Goal: Task Accomplishment & Management: Manage account settings

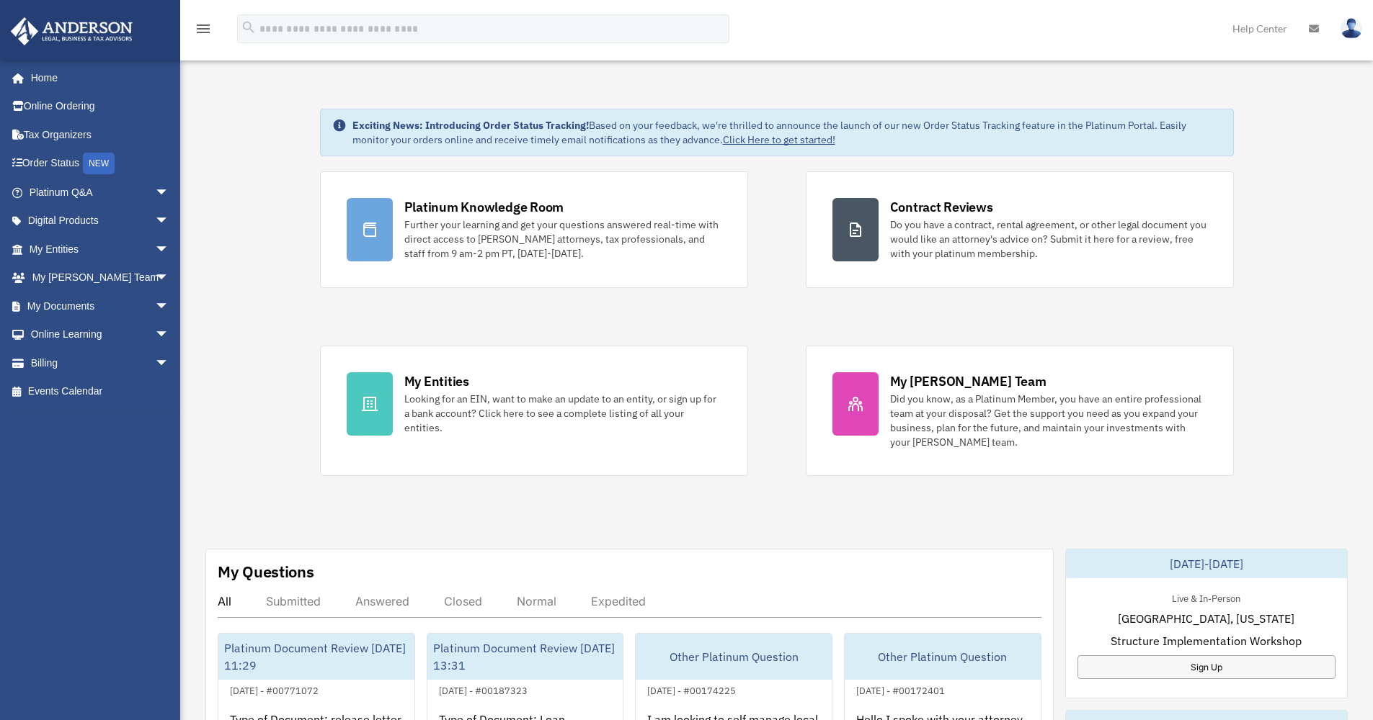
scroll to position [97, 0]
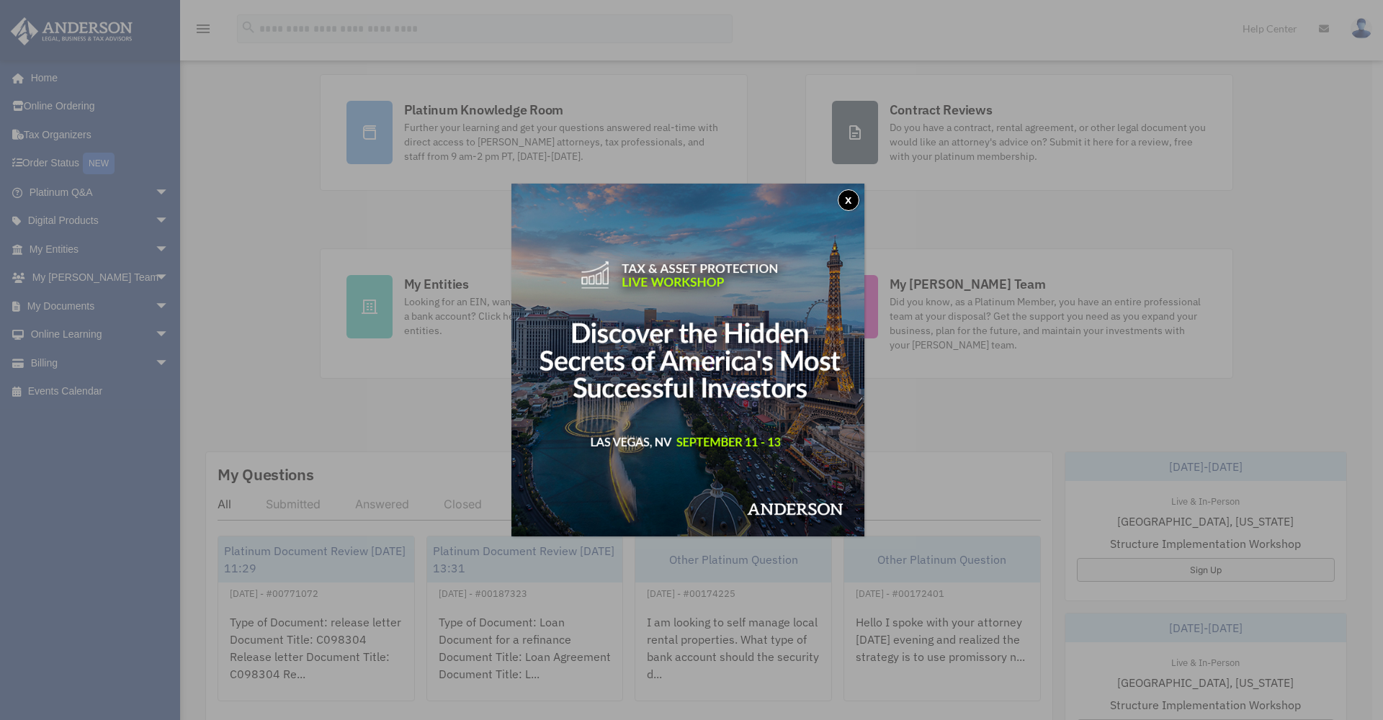
click at [857, 193] on button "x" at bounding box center [849, 200] width 22 height 22
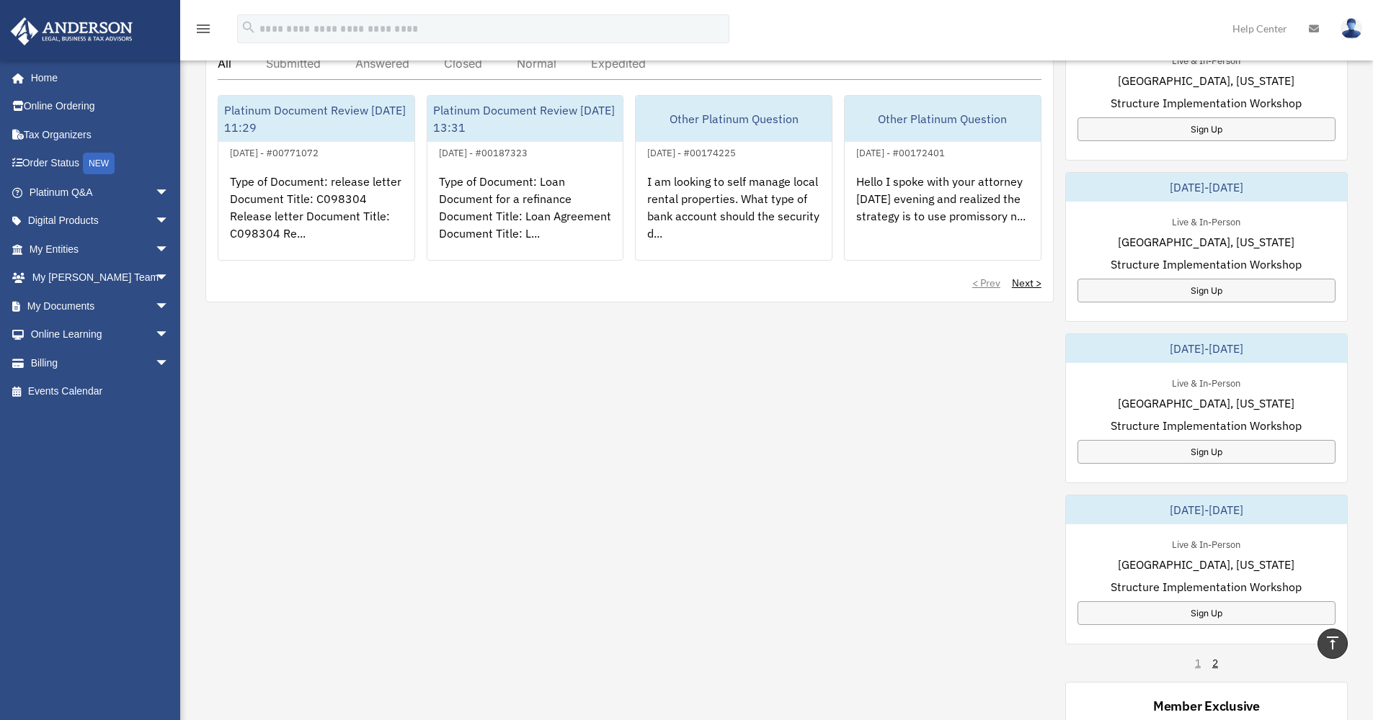
scroll to position [143, 0]
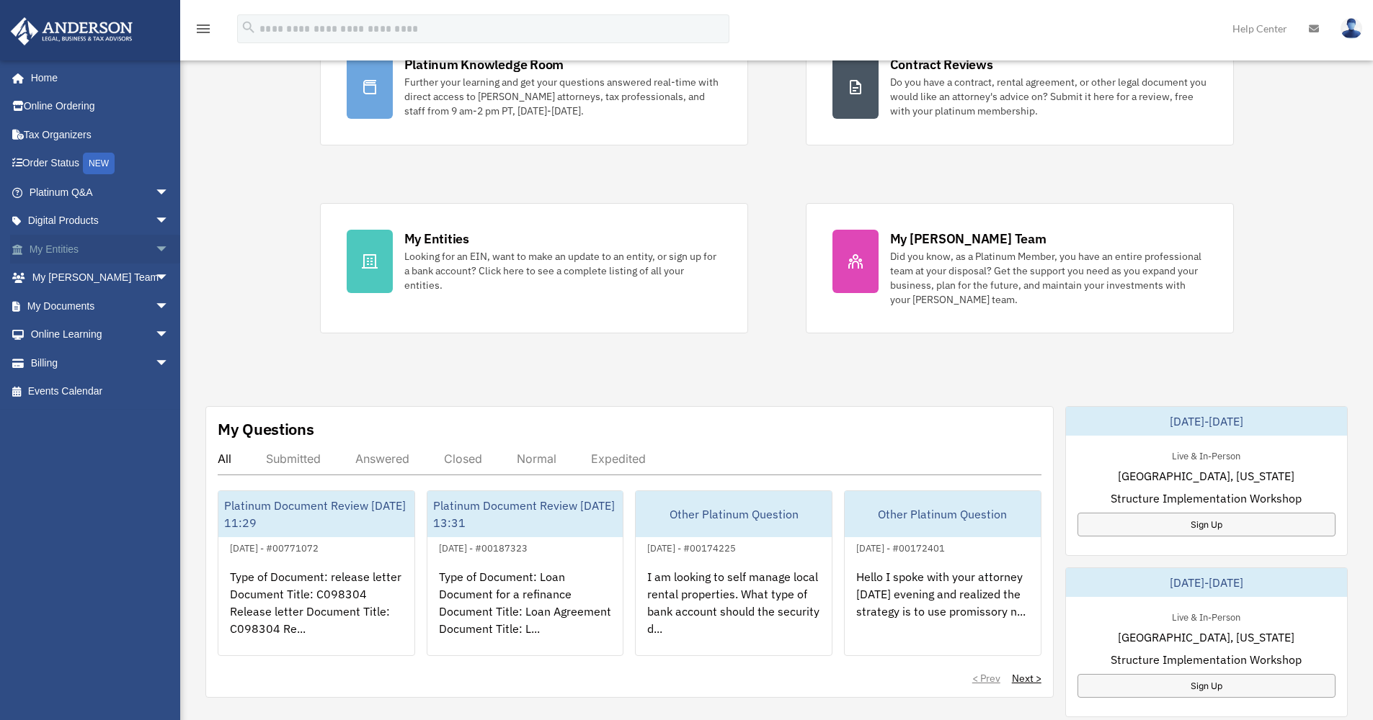
click at [84, 242] on link "My Entities arrow_drop_down" at bounding box center [100, 249] width 181 height 29
click at [47, 361] on link "Billing arrow_drop_down" at bounding box center [100, 363] width 181 height 29
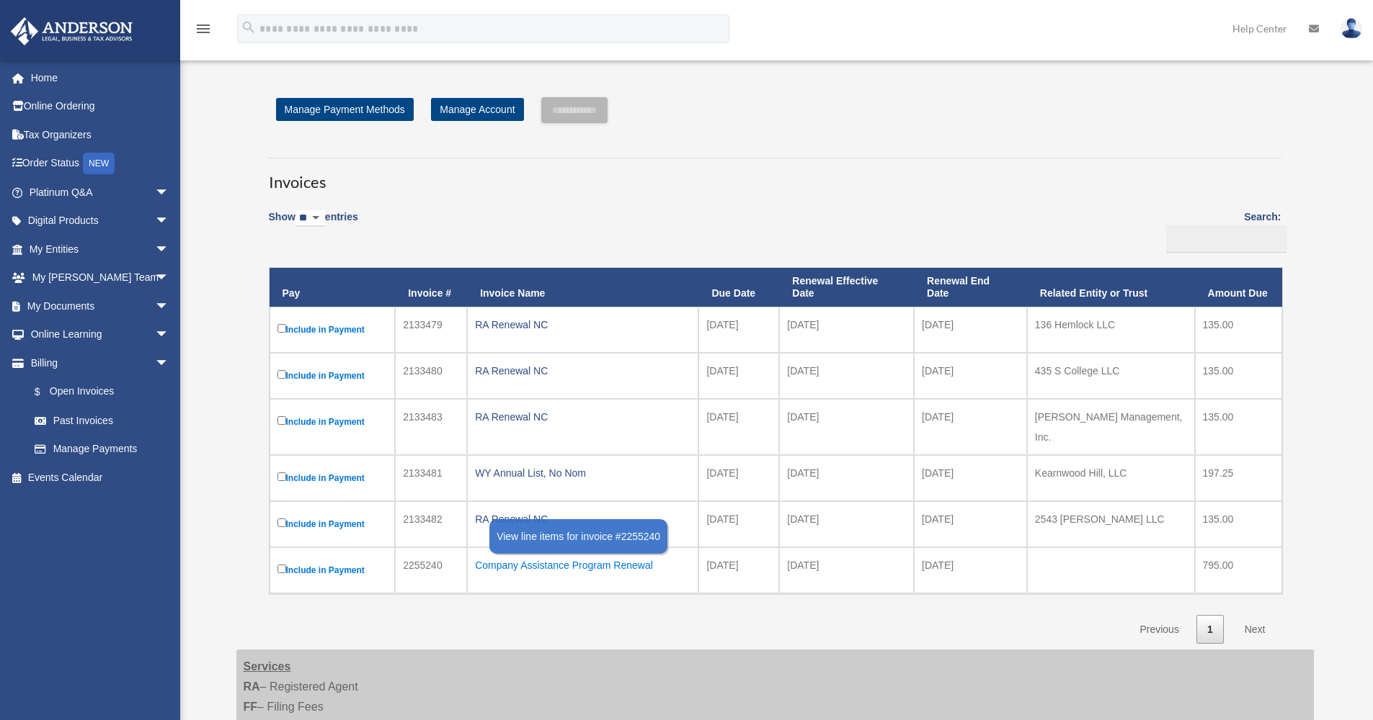
click at [602, 557] on div "Company Assistance Program Renewal" at bounding box center [582, 565] width 215 height 20
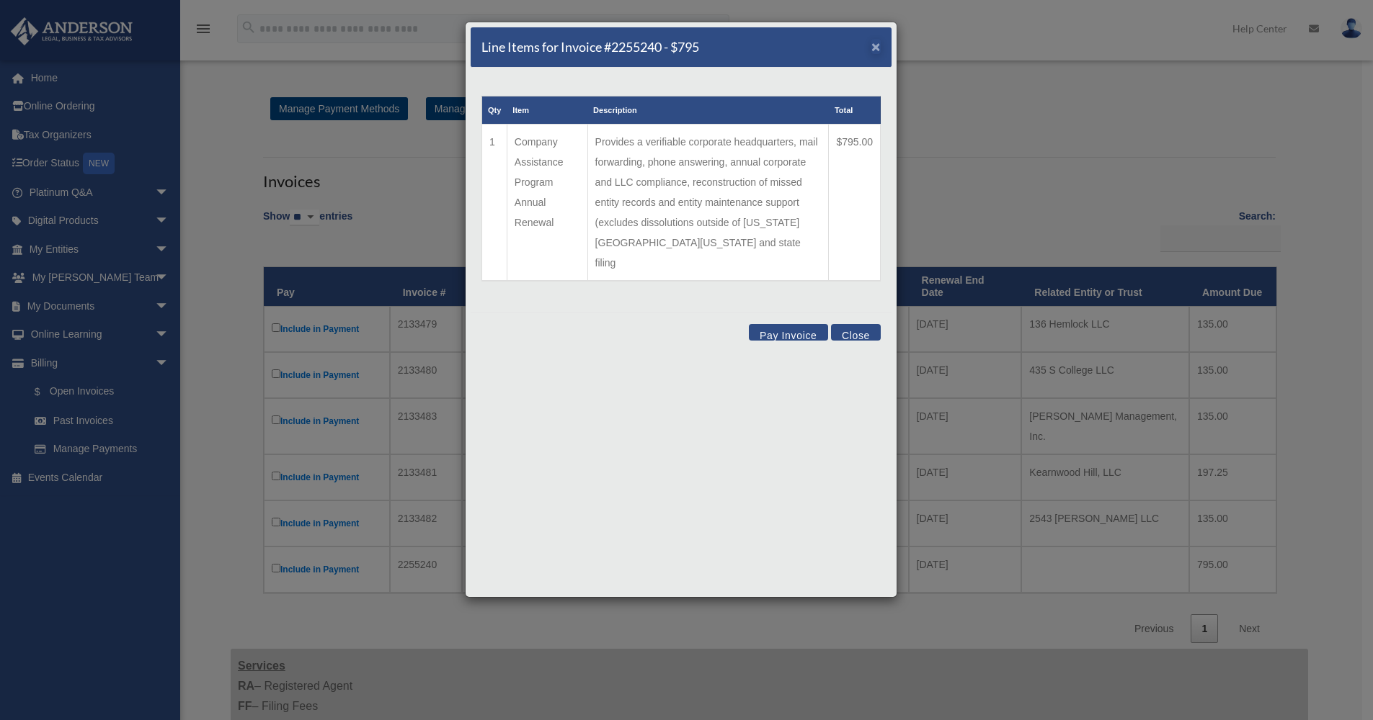
click at [877, 47] on span "×" at bounding box center [875, 46] width 9 height 17
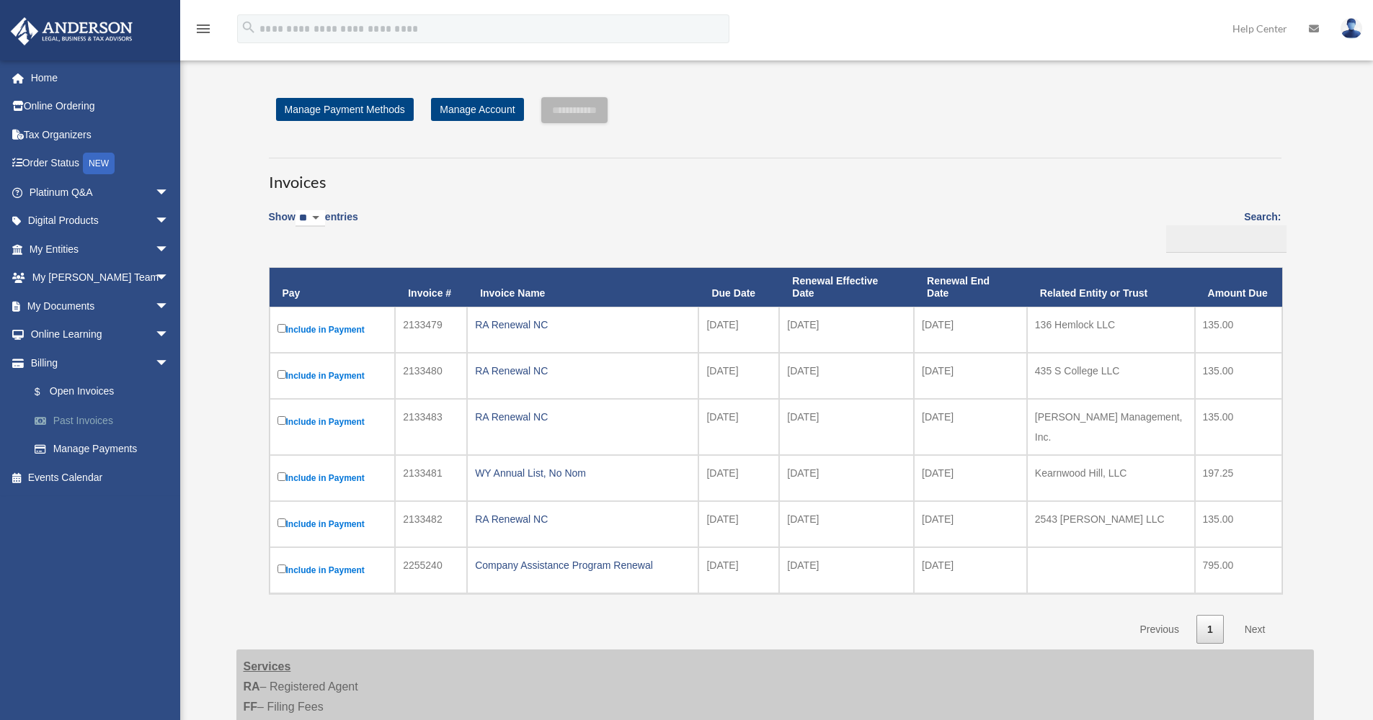
click at [114, 418] on link "Past Invoices" at bounding box center [105, 420] width 171 height 29
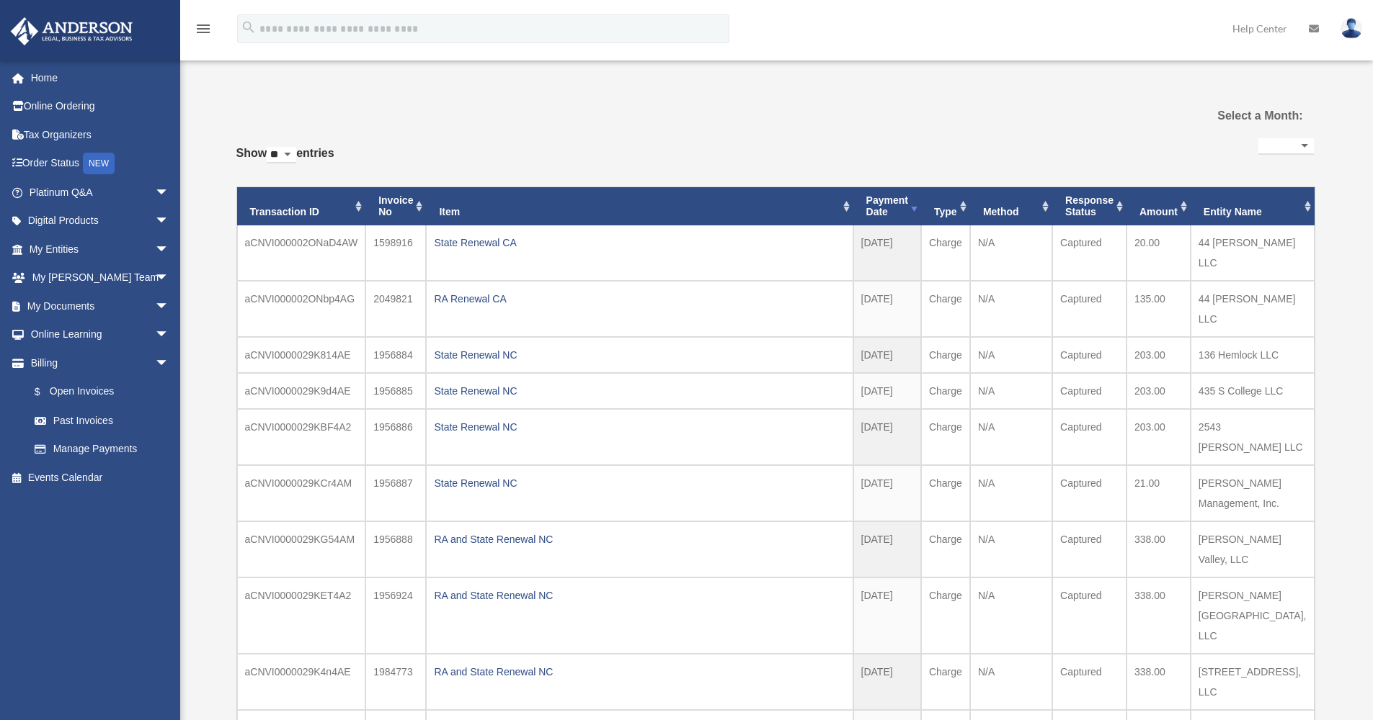
select select
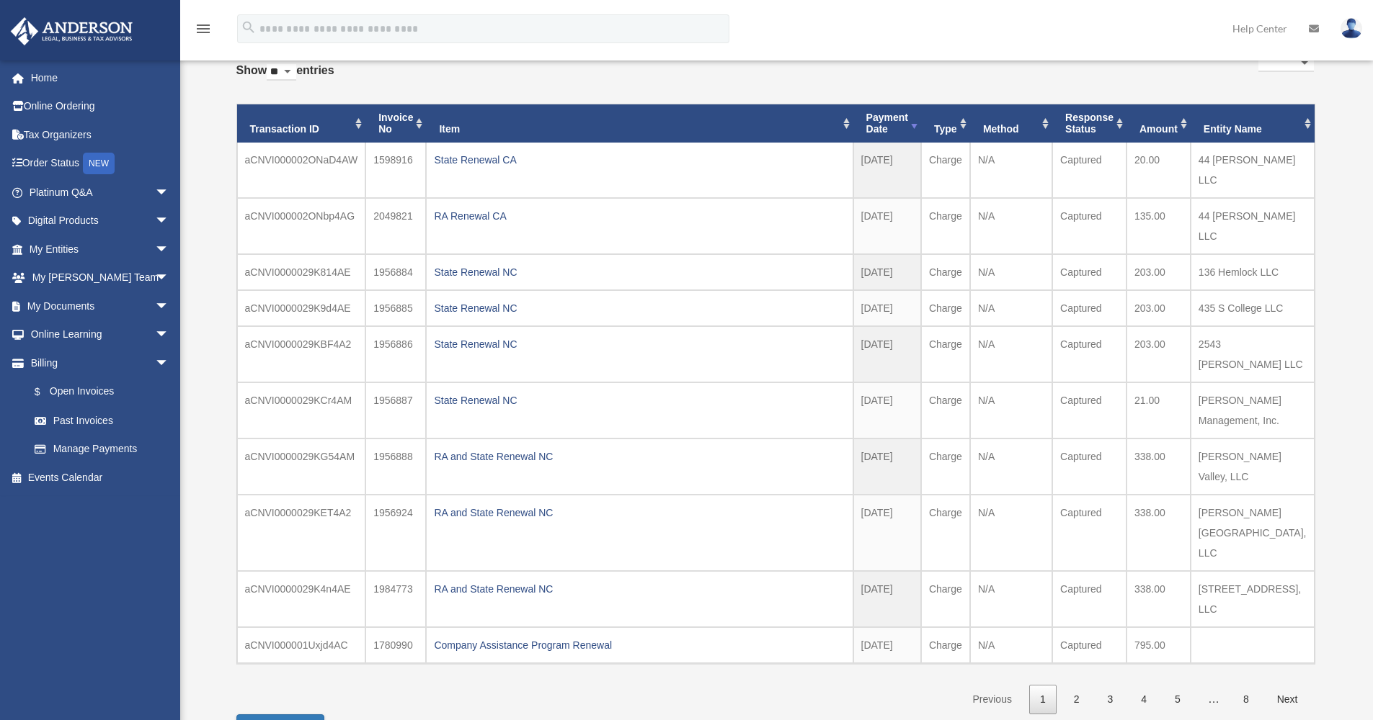
scroll to position [339, 0]
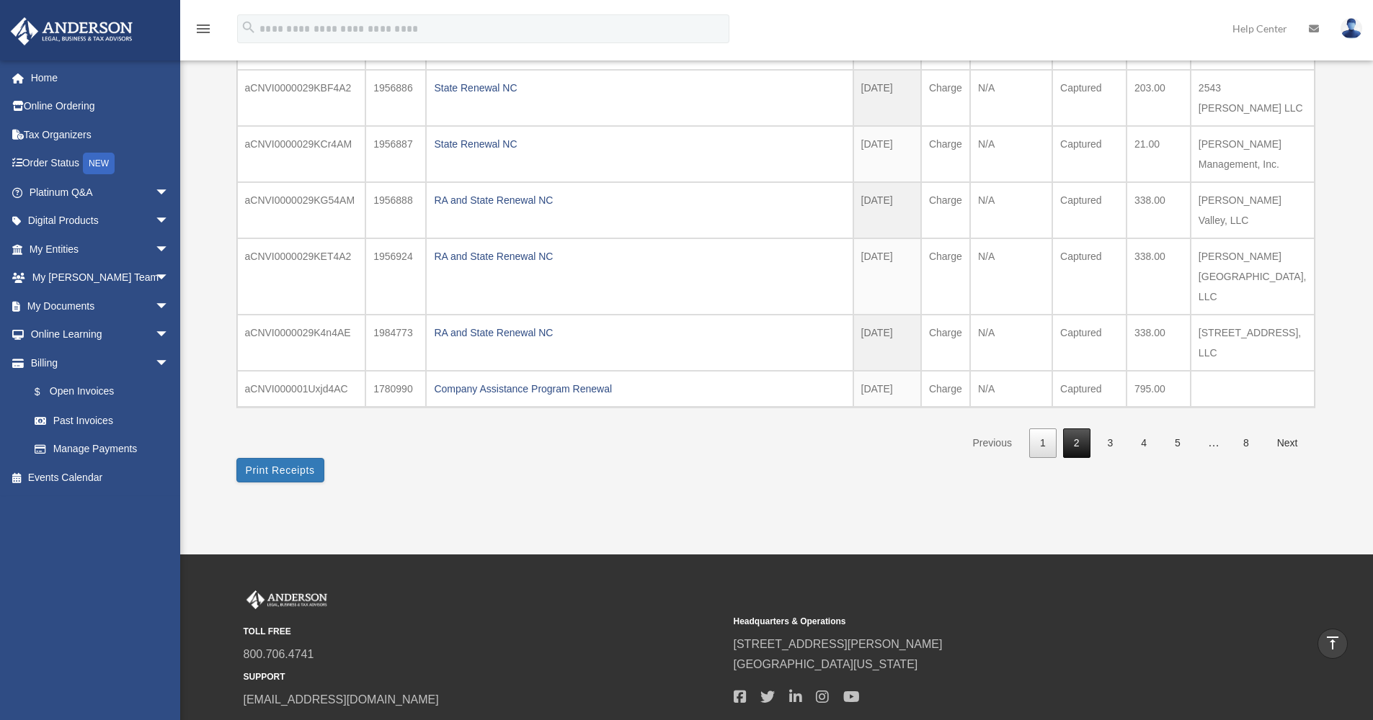
click at [1075, 458] on link "2" at bounding box center [1076, 444] width 27 height 30
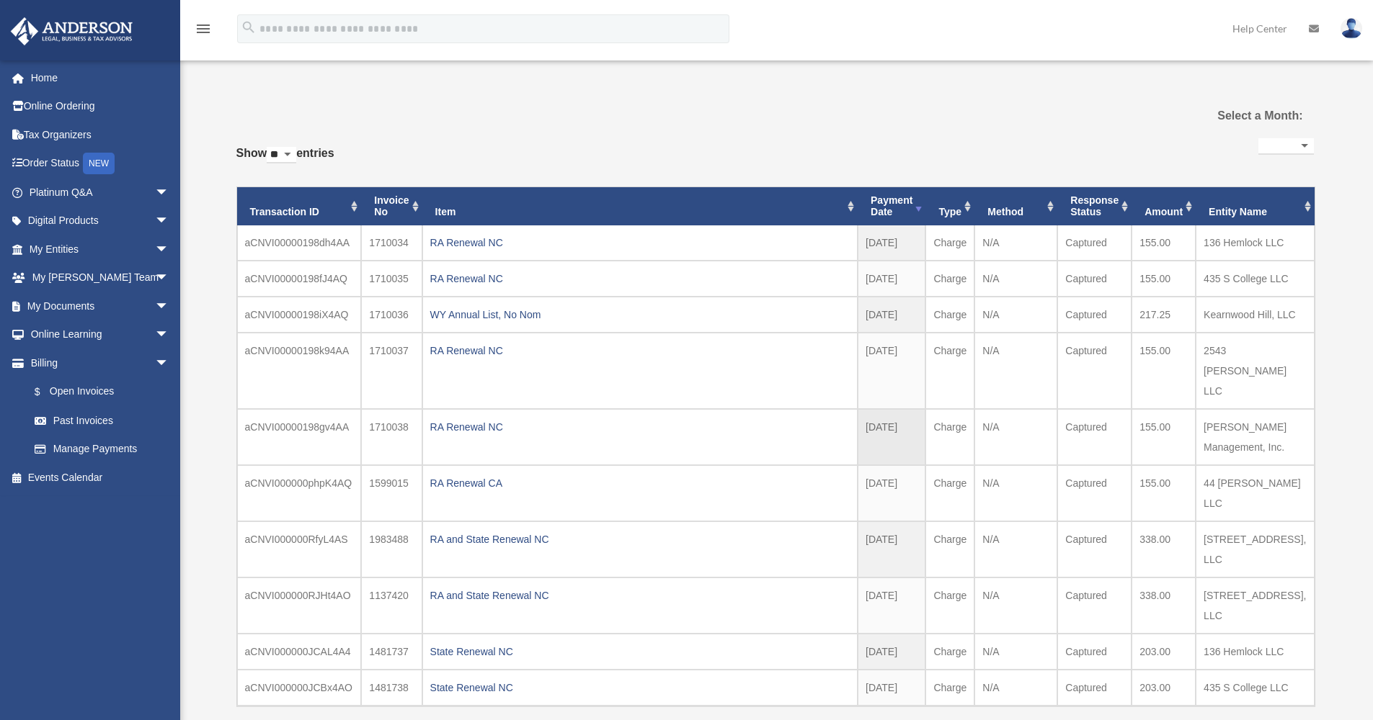
scroll to position [501, 0]
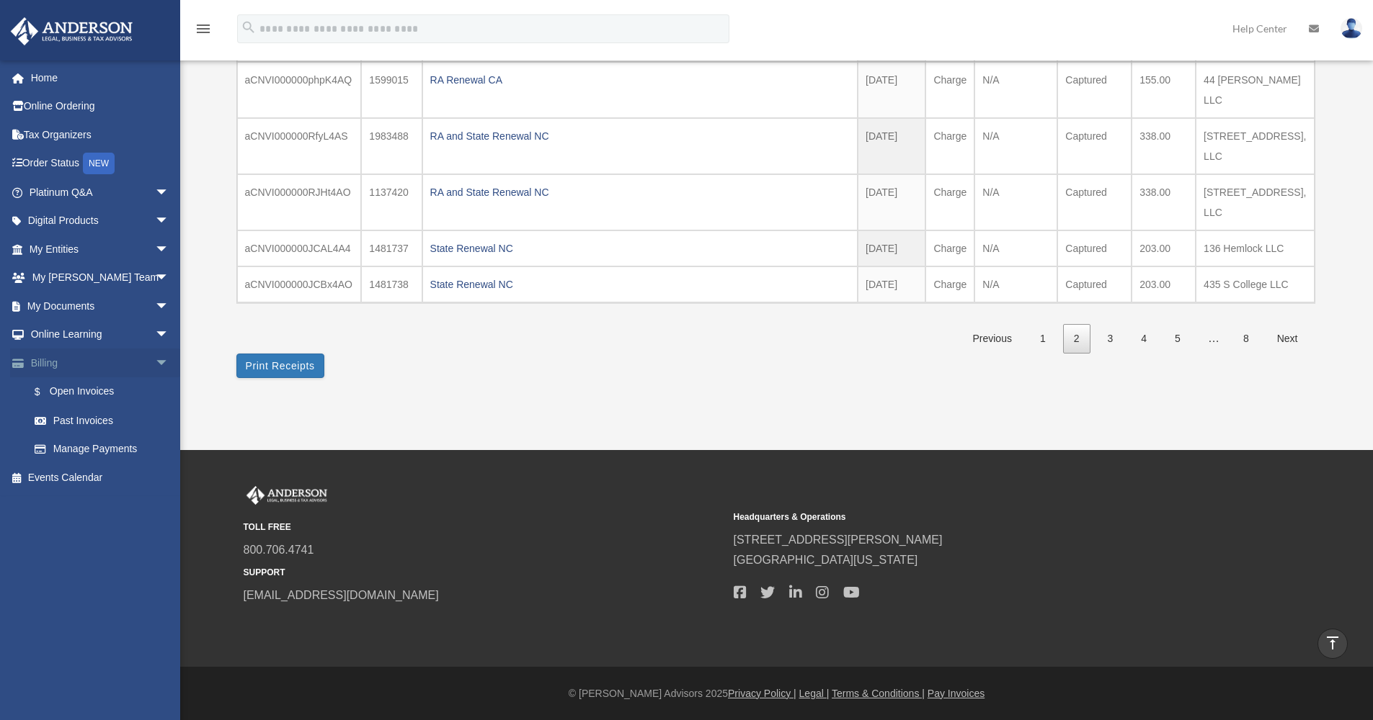
click at [55, 360] on link "Billing arrow_drop_down" at bounding box center [100, 363] width 181 height 29
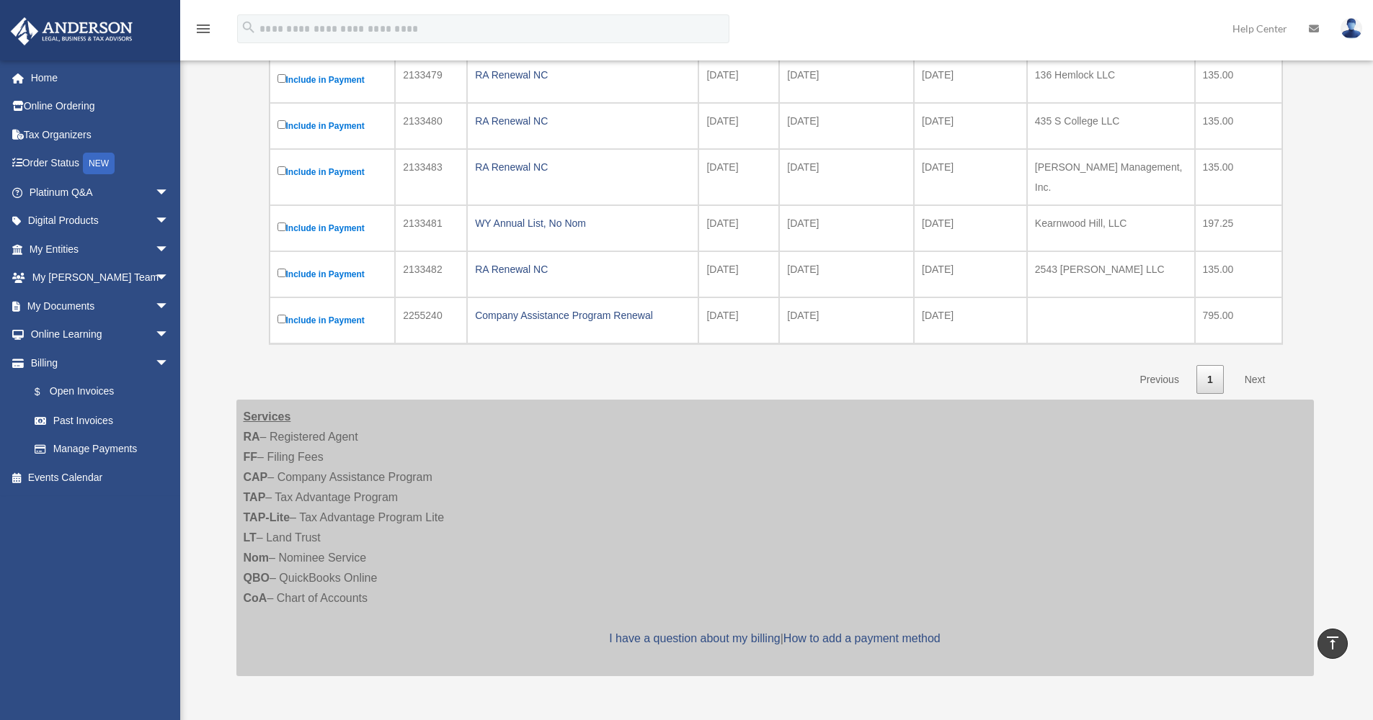
scroll to position [241, 0]
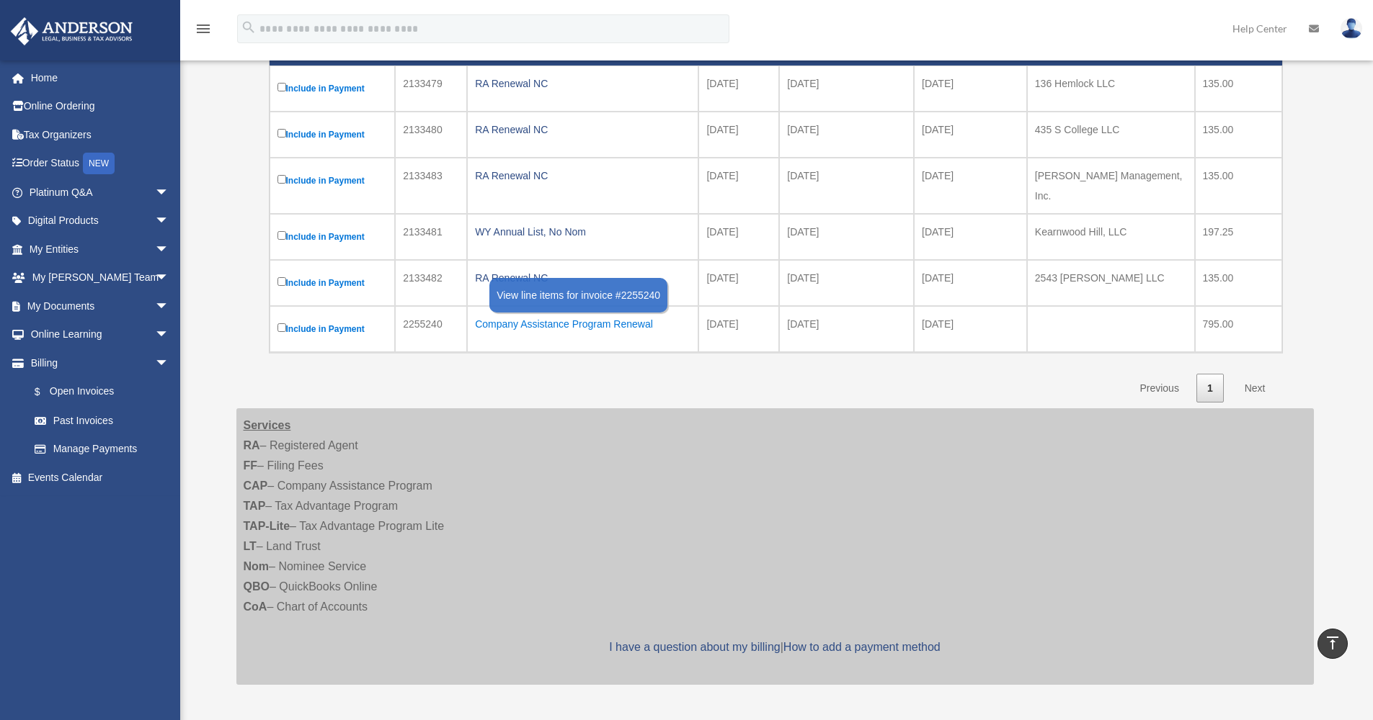
click at [575, 314] on div "Company Assistance Program Renewal" at bounding box center [582, 324] width 215 height 20
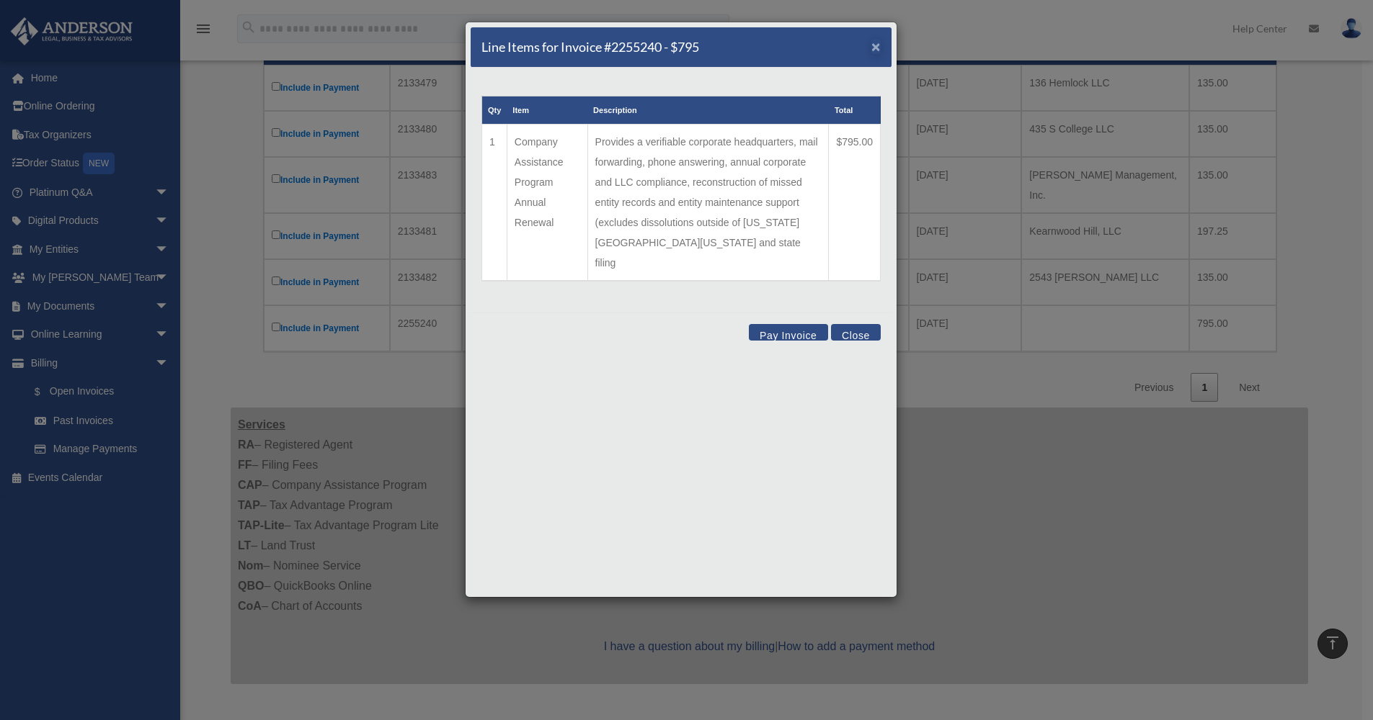
click at [873, 46] on span "×" at bounding box center [875, 46] width 9 height 17
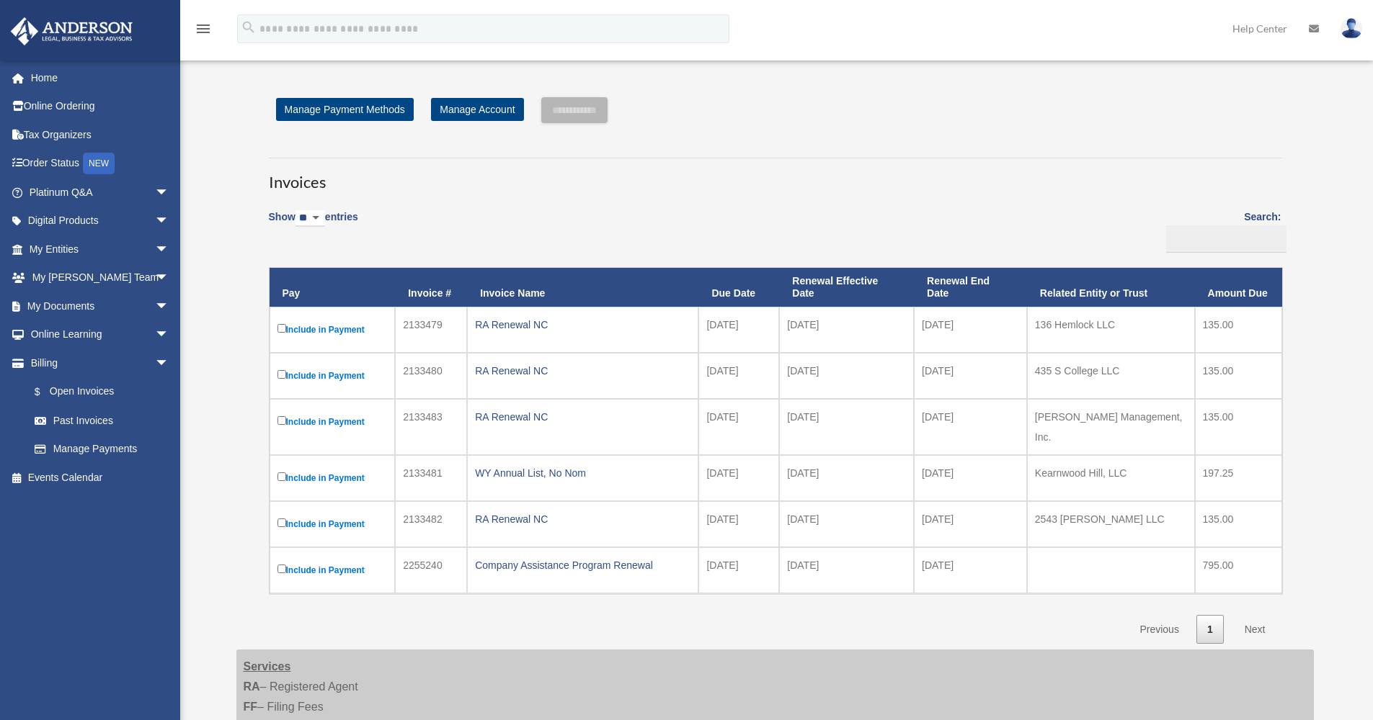
scroll to position [133, 0]
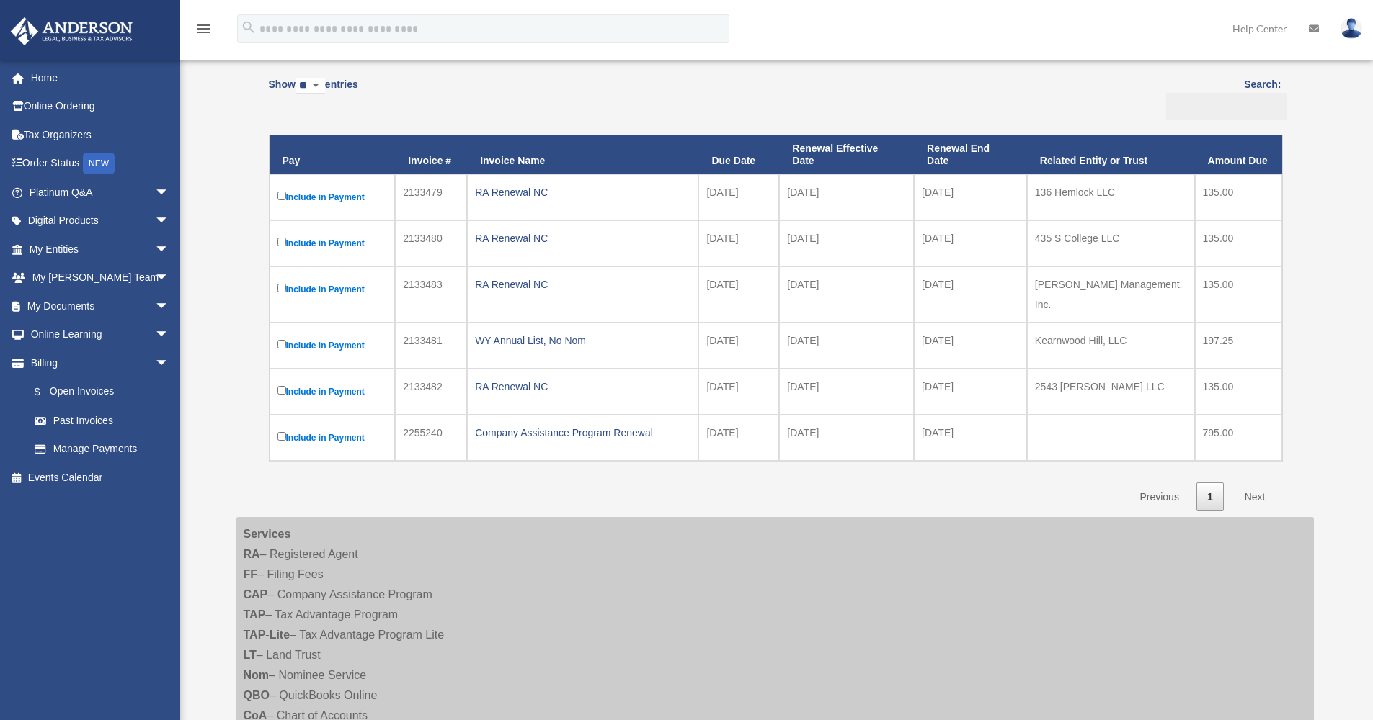
click at [1249, 490] on link "Next" at bounding box center [1254, 498] width 43 height 30
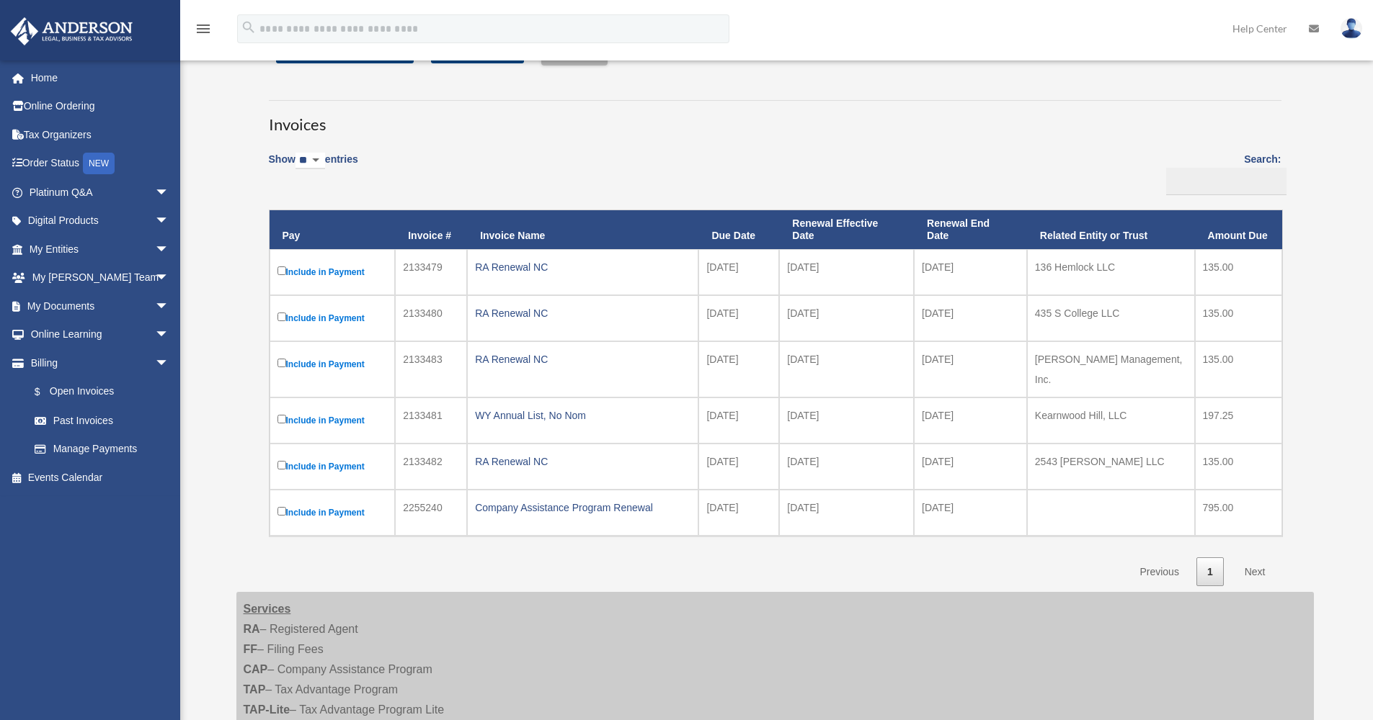
scroll to position [0, 0]
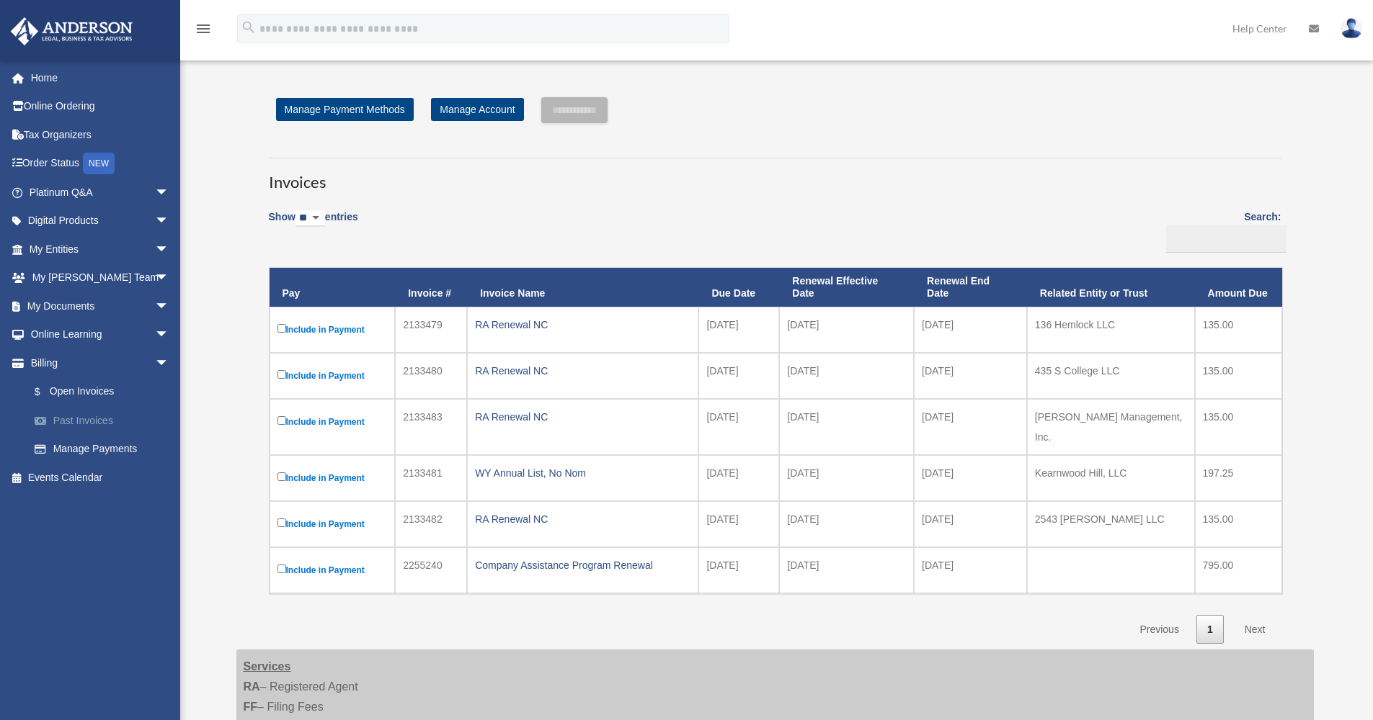
click at [90, 409] on link "Past Invoices" at bounding box center [105, 420] width 171 height 29
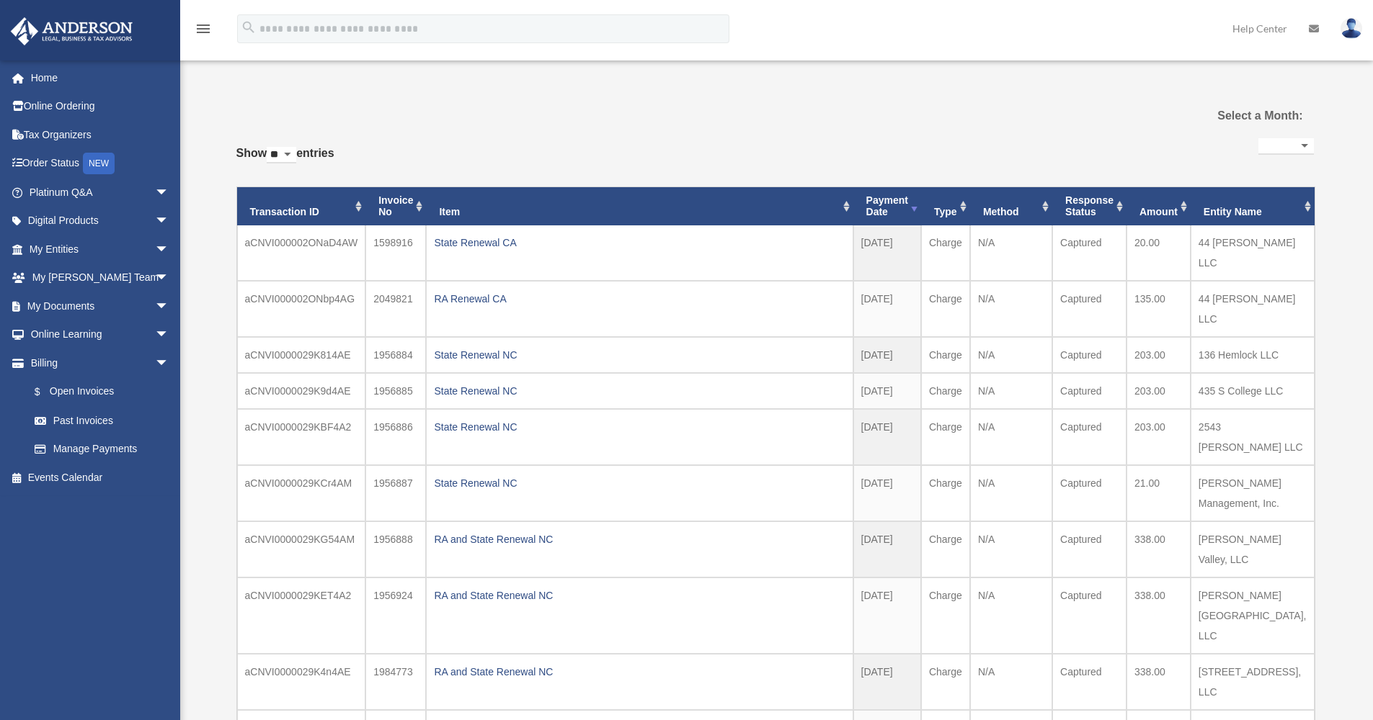
select select
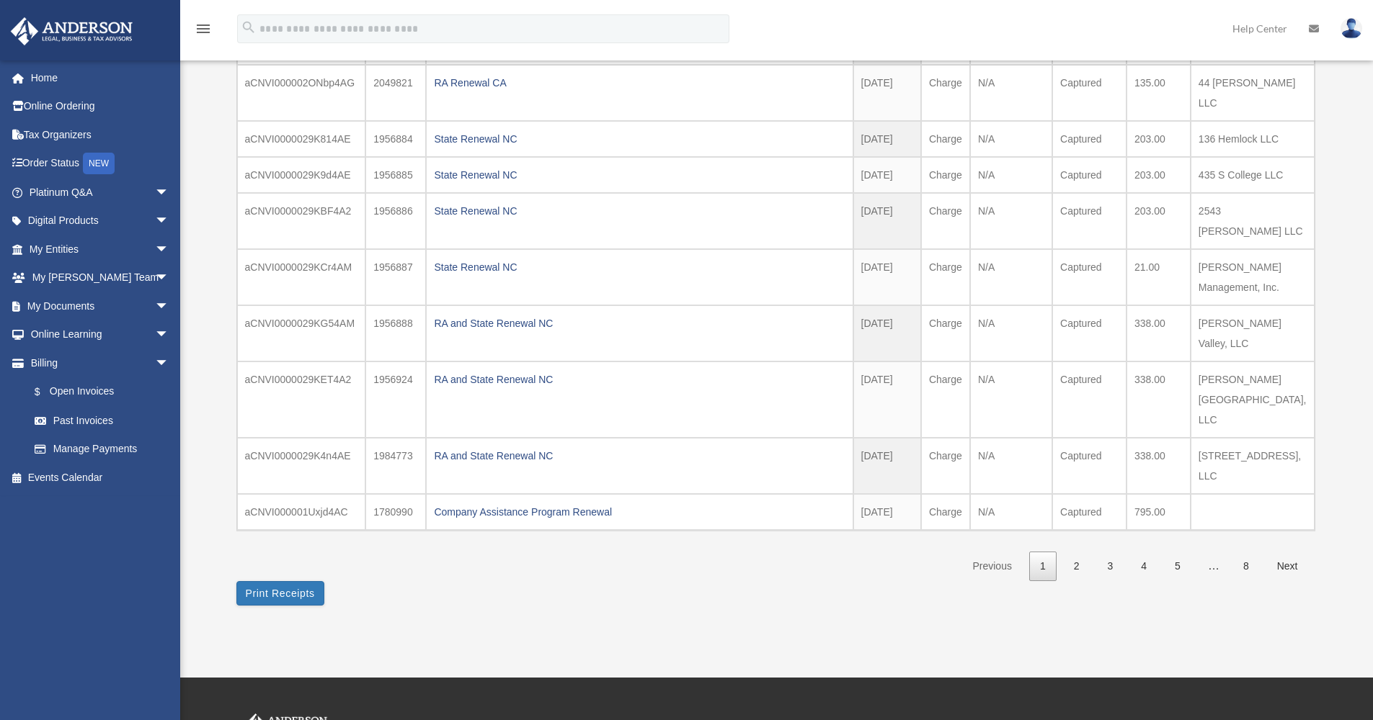
scroll to position [200, 0]
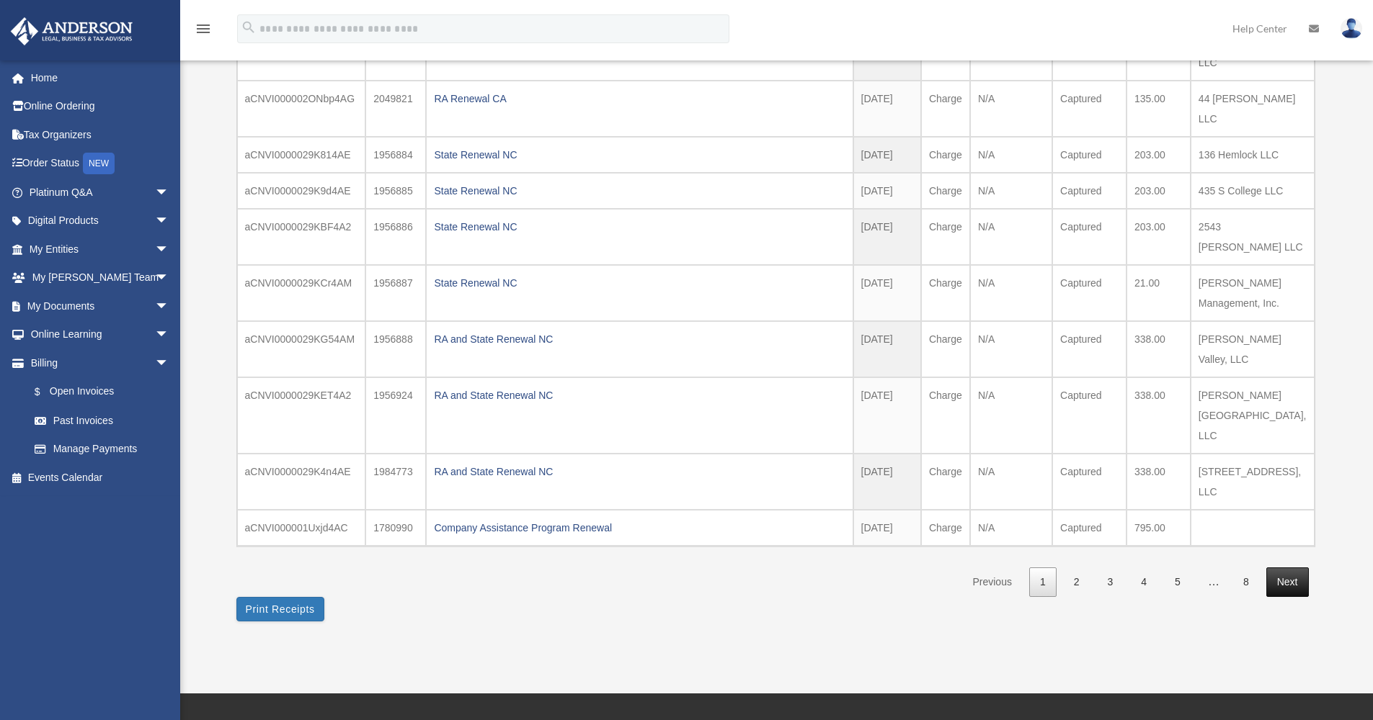
click at [1281, 597] on link "Next" at bounding box center [1287, 583] width 43 height 30
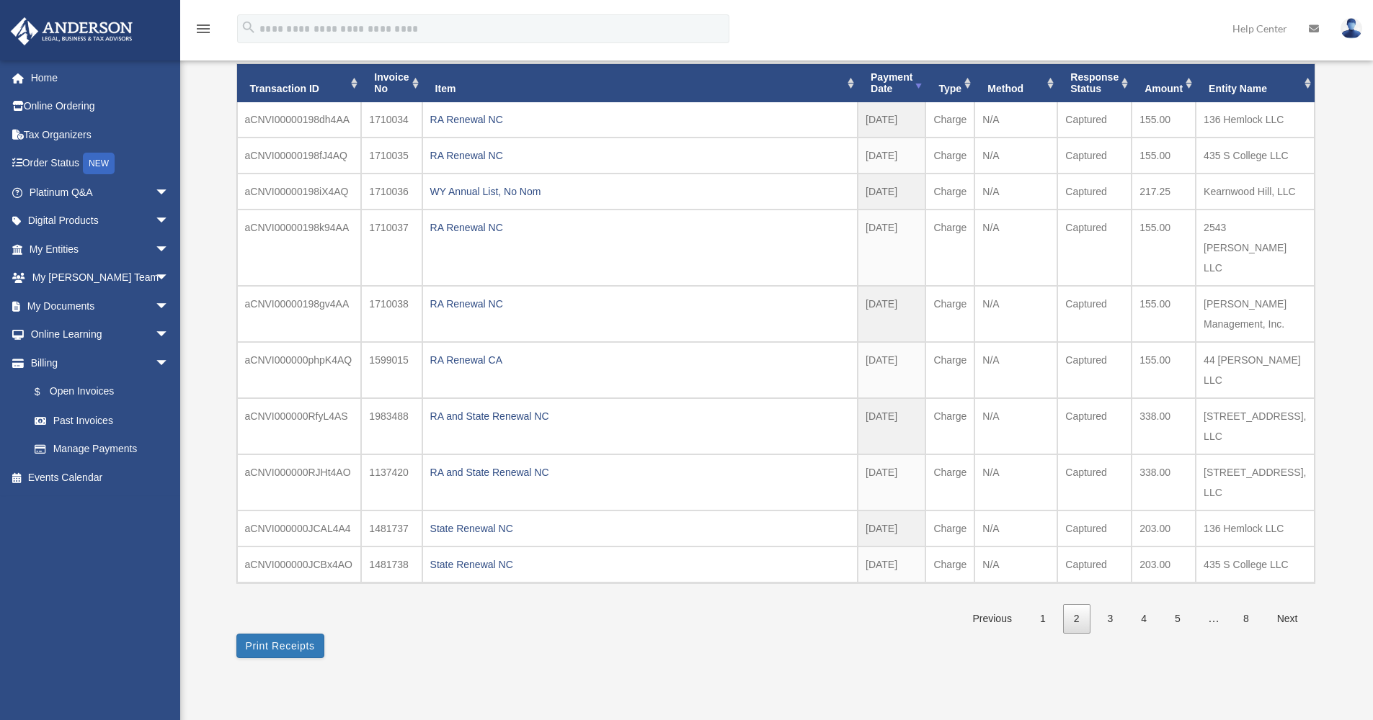
scroll to position [94, 0]
